Goal: Task Accomplishment & Management: Manage account settings

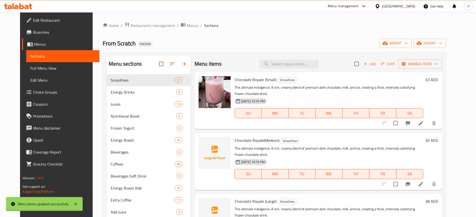
scroll to position [70, 0]
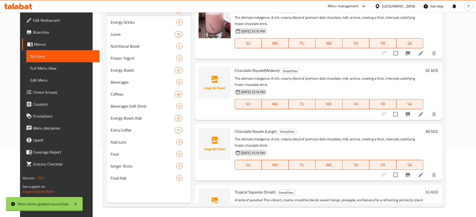
click at [394, 5] on div "United Arab Emirates" at bounding box center [398, 7] width 33 height 6
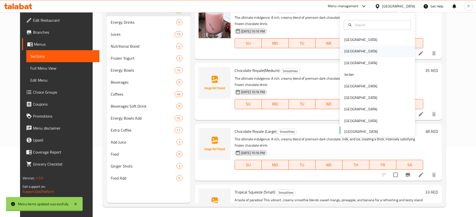
click at [348, 50] on div "[GEOGRAPHIC_DATA]" at bounding box center [360, 52] width 41 height 12
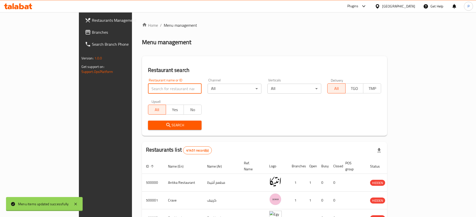
click at [162, 91] on input "search" at bounding box center [175, 89] width 54 height 10
paste input "مشويات اشرف المن"
type input "مشويات اشرف المن"
click button "Search" at bounding box center [175, 125] width 54 height 9
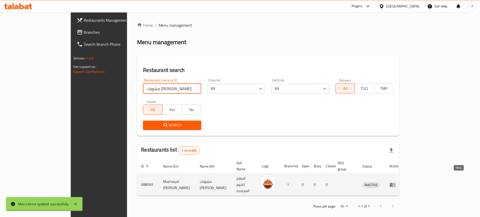
click at [396, 182] on icon "enhanced table" at bounding box center [393, 185] width 6 height 6
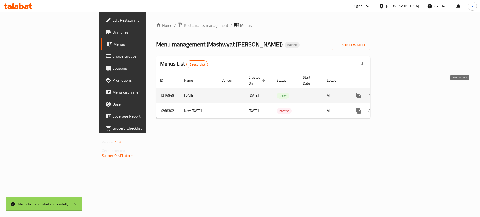
click at [398, 93] on icon "enhanced table" at bounding box center [395, 96] width 6 height 6
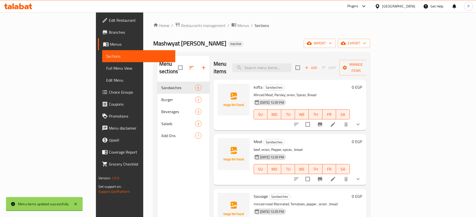
click at [225, 35] on div "Home / Restaurants management / Menus / Sections Mashwyat Ashraf Al Mani Inacti…" at bounding box center [261, 149] width 217 height 255
click at [331, 44] on span "import" at bounding box center [319, 43] width 24 height 6
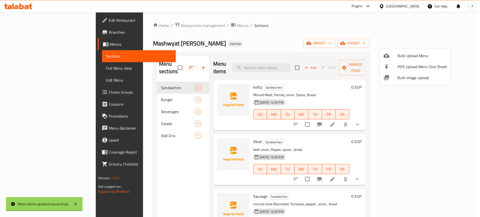
click at [392, 81] on li "Bulk Image upload" at bounding box center [416, 77] width 72 height 11
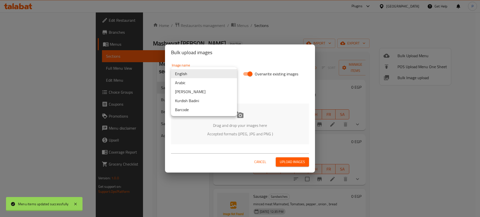
click at [229, 78] on body "Menu items updated successfully ​ Plugins Egypt Get Help P Edit Restaurant Bran…" at bounding box center [240, 114] width 480 height 205
click at [207, 83] on li "Arabic" at bounding box center [204, 82] width 66 height 9
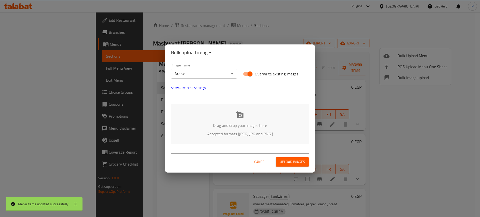
click at [263, 123] on p "Drag and drop your images here" at bounding box center [240, 126] width 123 height 6
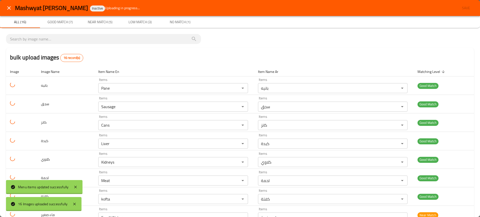
scroll to position [165, 0]
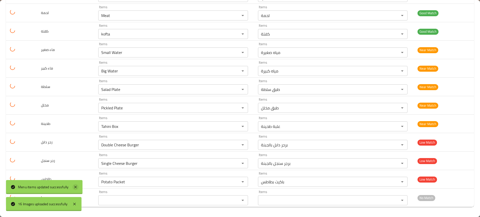
click at [77, 185] on icon at bounding box center [76, 187] width 6 height 6
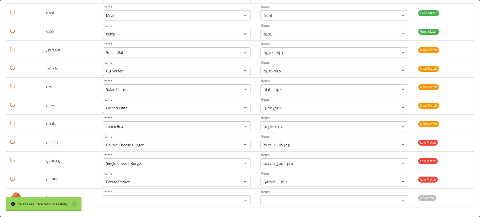
click at [74, 203] on icon at bounding box center [75, 204] width 6 height 6
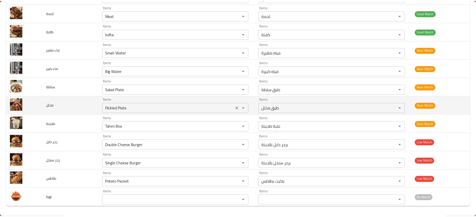
scroll to position [0, 0]
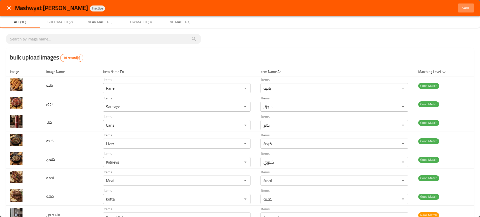
click at [462, 4] on button "Save" at bounding box center [466, 8] width 16 height 9
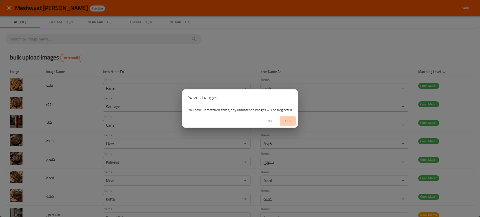
click at [286, 119] on span "Yes" at bounding box center [288, 121] width 12 height 6
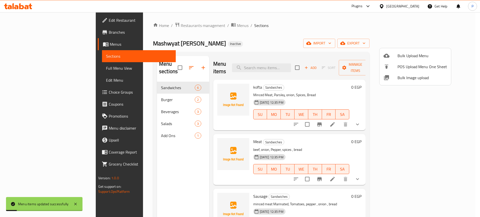
click at [165, 91] on div at bounding box center [240, 108] width 480 height 217
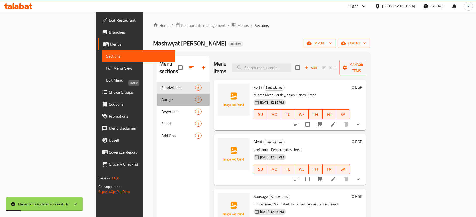
click at [165, 97] on span "Burger" at bounding box center [178, 100] width 34 height 6
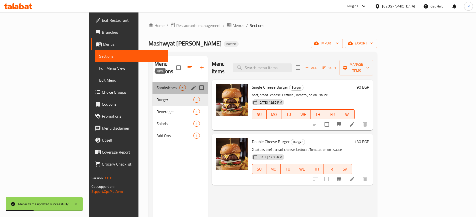
click at [179, 86] on span "6" at bounding box center [182, 88] width 6 height 5
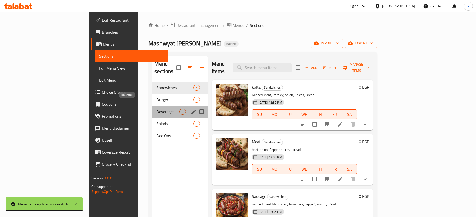
click at [156, 109] on span "Beverages" at bounding box center [167, 112] width 23 height 6
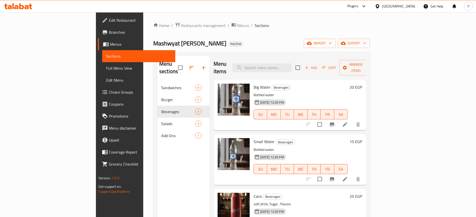
scroll to position [70, 0]
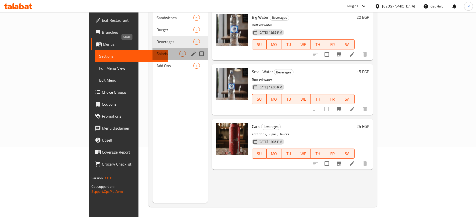
click at [156, 51] on span "Salads" at bounding box center [167, 54] width 23 height 6
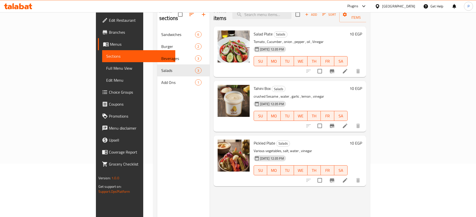
scroll to position [53, 0]
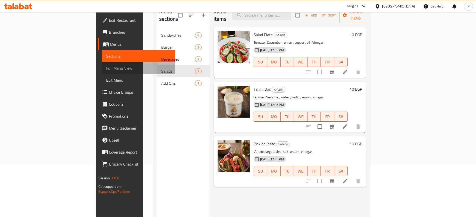
click at [106, 69] on span "Full Menu View" at bounding box center [138, 68] width 65 height 6
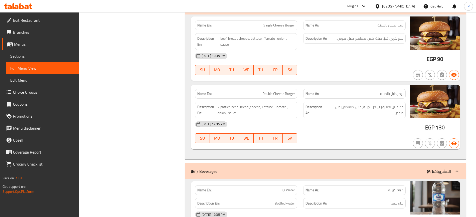
scroll to position [647, 0]
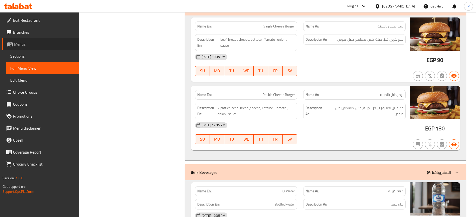
click at [24, 44] on span "Menus" at bounding box center [44, 44] width 61 height 6
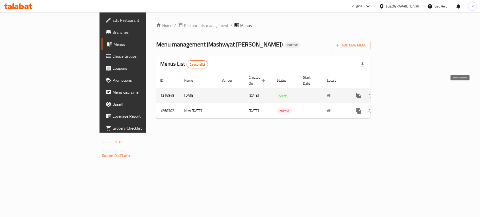
click at [398, 93] on icon "enhanced table" at bounding box center [395, 96] width 6 height 6
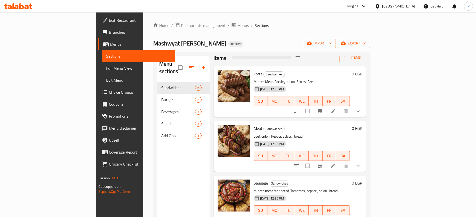
scroll to position [14, 0]
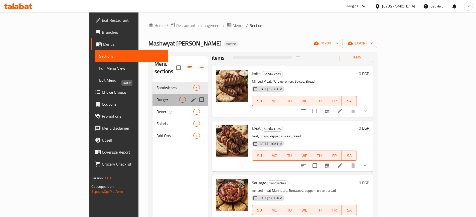
click at [156, 97] on span "Burger" at bounding box center [167, 100] width 23 height 6
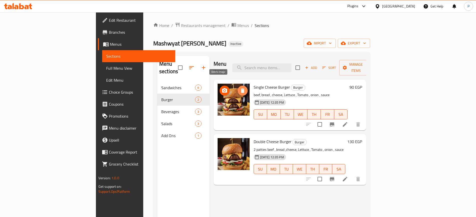
click at [239, 88] on icon "delete image" at bounding box center [242, 91] width 6 height 6
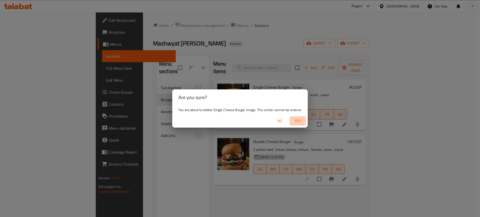
click at [301, 120] on span "Yes" at bounding box center [298, 121] width 12 height 6
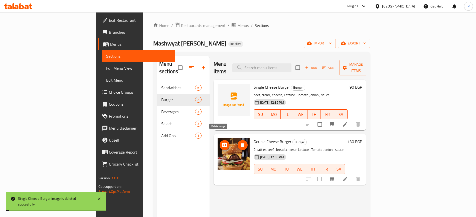
click at [239, 142] on icon "delete image" at bounding box center [242, 145] width 6 height 6
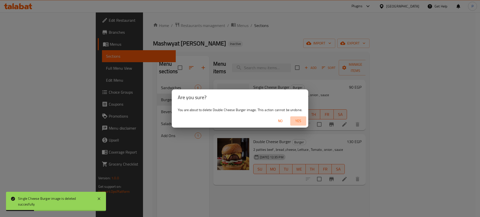
click at [300, 121] on span "Yes" at bounding box center [298, 121] width 12 height 6
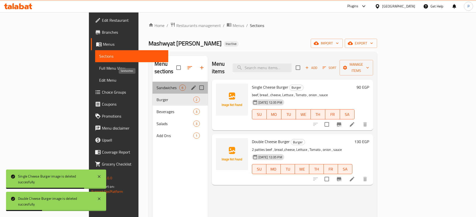
click at [156, 85] on span "Sandwiches" at bounding box center [167, 88] width 23 height 6
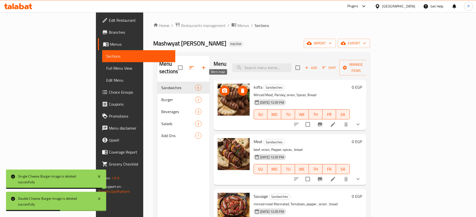
click at [237, 86] on button "delete image" at bounding box center [242, 91] width 10 height 10
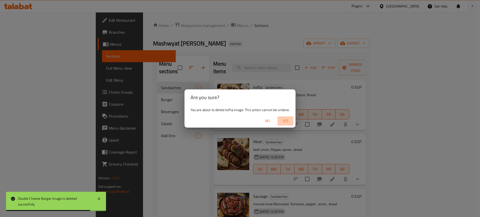
click at [287, 118] on span "Yes" at bounding box center [286, 121] width 12 height 6
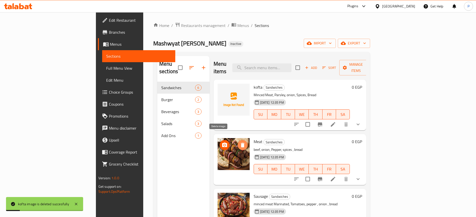
click at [237, 140] on button "delete image" at bounding box center [242, 145] width 10 height 10
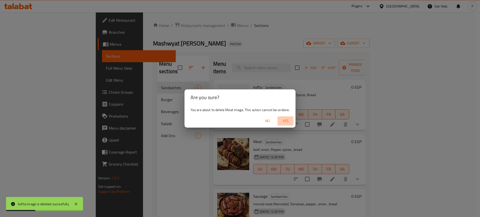
click at [287, 121] on span "Yes" at bounding box center [286, 121] width 12 height 6
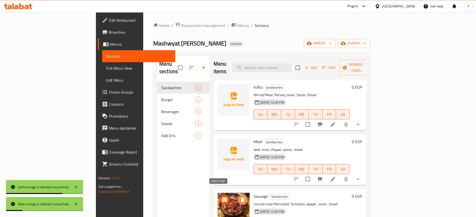
click at [239, 197] on icon "delete image" at bounding box center [242, 200] width 6 height 6
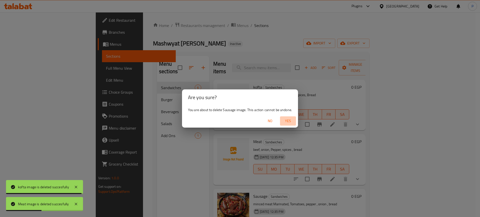
click at [288, 120] on span "Yes" at bounding box center [288, 121] width 12 height 6
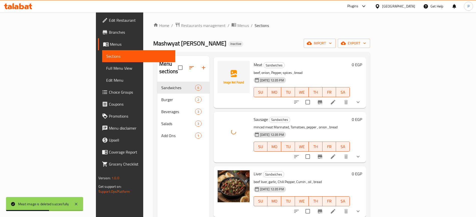
scroll to position [80, 0]
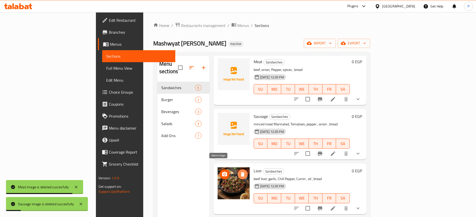
click at [241, 172] on icon "delete image" at bounding box center [243, 174] width 4 height 5
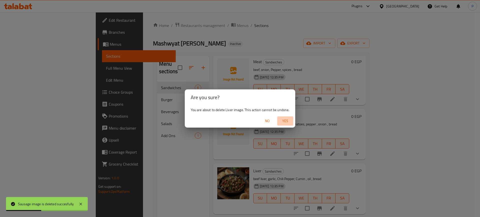
click at [285, 119] on span "Yes" at bounding box center [285, 121] width 12 height 6
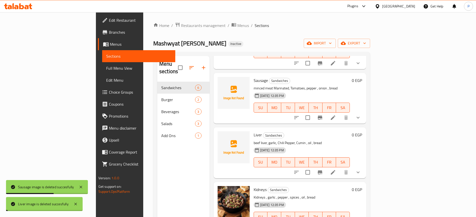
scroll to position [123, 0]
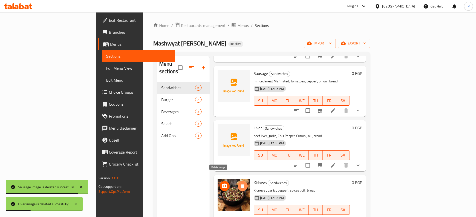
click at [241, 184] on icon "delete image" at bounding box center [243, 186] width 4 height 5
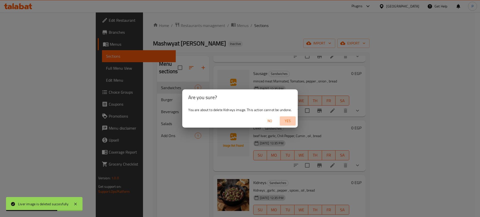
click at [294, 122] on span "Yes" at bounding box center [288, 121] width 12 height 6
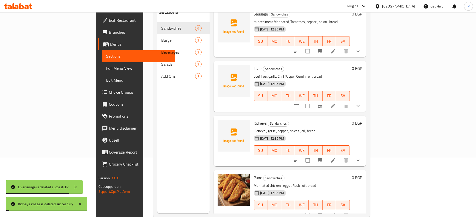
scroll to position [70, 0]
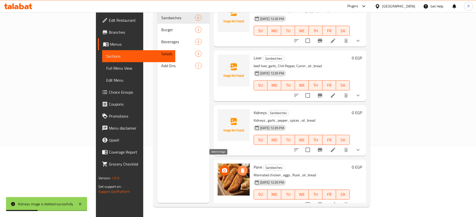
click at [241, 169] on icon "delete image" at bounding box center [243, 171] width 4 height 5
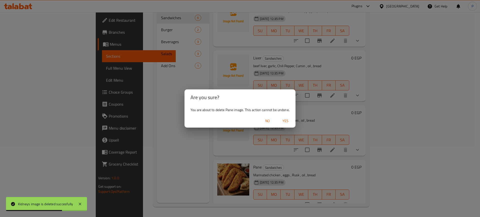
click at [284, 118] on span "Yes" at bounding box center [286, 121] width 12 height 6
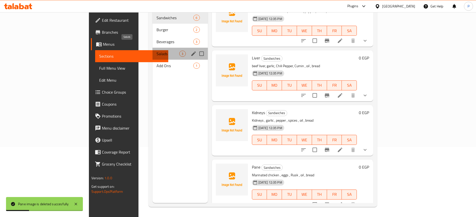
click at [156, 51] on span "Salads" at bounding box center [167, 54] width 23 height 6
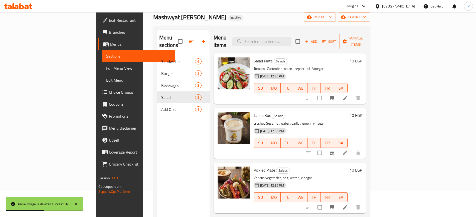
scroll to position [24, 0]
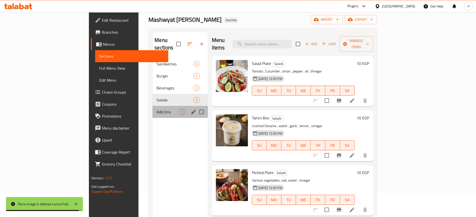
click at [154, 106] on div "Add Ons 1" at bounding box center [179, 112] width 55 height 12
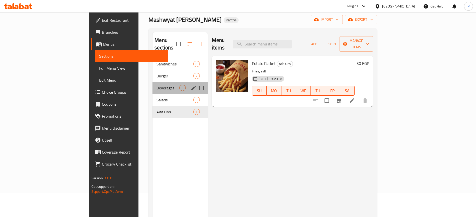
click at [152, 84] on div "Beverages 3" at bounding box center [179, 88] width 55 height 12
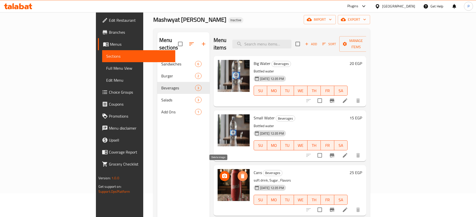
click at [239, 173] on icon "delete image" at bounding box center [242, 176] width 6 height 6
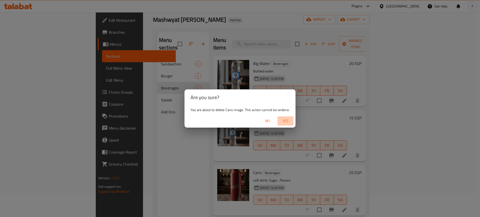
click at [283, 121] on span "Yes" at bounding box center [286, 121] width 12 height 6
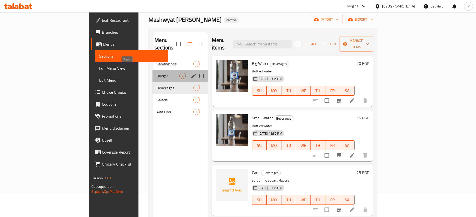
click at [156, 73] on span "Burger" at bounding box center [167, 76] width 23 height 6
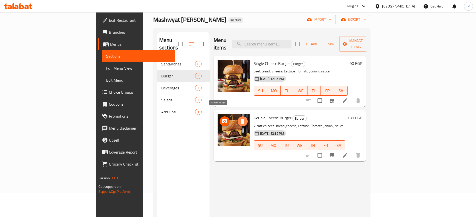
click at [239, 119] on icon "delete image" at bounding box center [242, 122] width 6 height 6
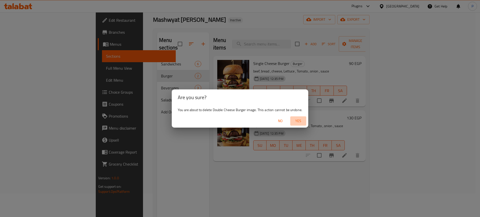
click at [294, 119] on span "Yes" at bounding box center [298, 121] width 12 height 6
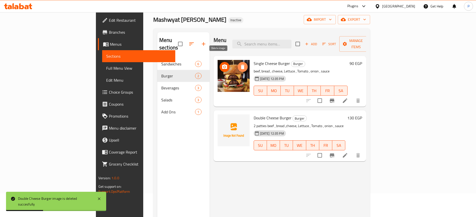
click at [237, 64] on span "delete image" at bounding box center [242, 67] width 10 height 6
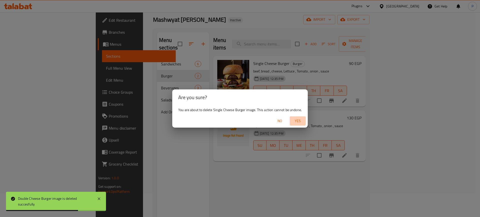
click at [299, 121] on span "Yes" at bounding box center [298, 121] width 12 height 6
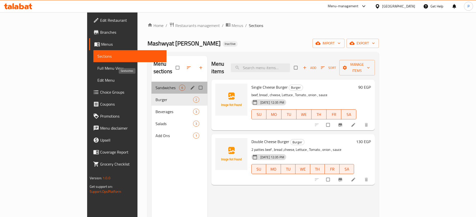
click at [155, 85] on span "Sandwiches" at bounding box center [167, 88] width 24 height 6
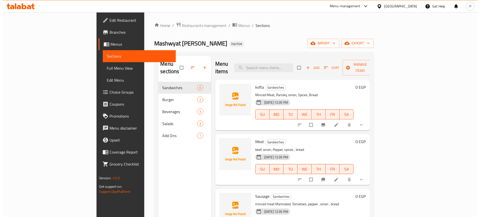
scroll to position [123, 0]
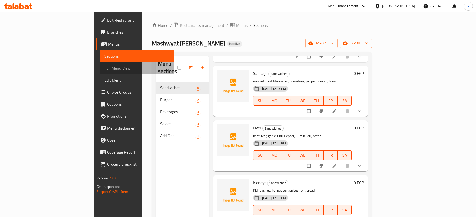
click at [104, 66] on span "Full Menu View" at bounding box center [136, 68] width 65 height 6
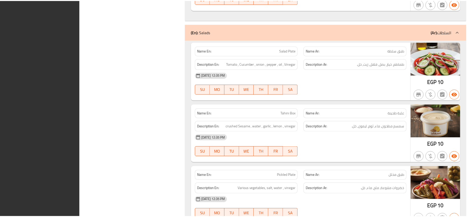
scroll to position [1109, 0]
